Goal: Navigation & Orientation: Find specific page/section

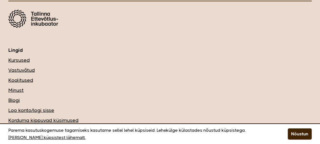
scroll to position [2797, 0]
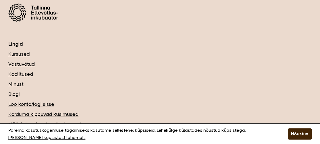
click at [17, 80] on link "Minust" at bounding box center [159, 83] width 303 height 7
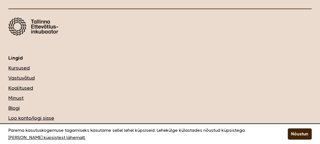
scroll to position [6096, 0]
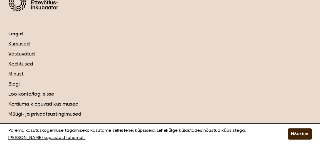
click at [25, 40] on link "Kursused" at bounding box center [159, 43] width 303 height 7
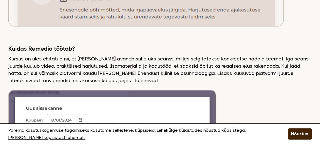
scroll to position [2325, 0]
